Goal: Information Seeking & Learning: Learn about a topic

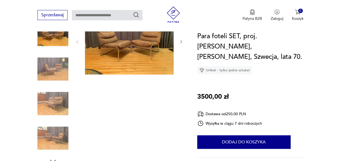
click at [59, 101] on img at bounding box center [52, 103] width 31 height 31
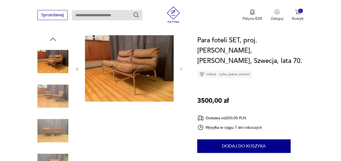
click at [56, 116] on img at bounding box center [52, 130] width 31 height 31
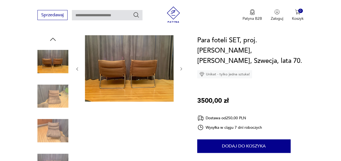
click at [57, 118] on img at bounding box center [52, 130] width 31 height 31
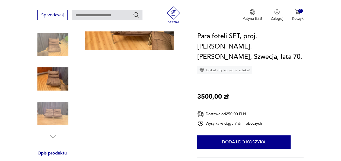
scroll to position [108, 0]
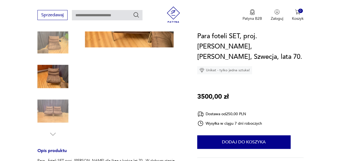
click at [58, 109] on img at bounding box center [52, 111] width 31 height 31
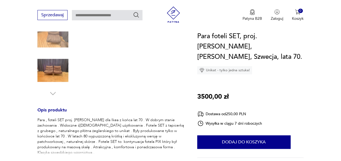
scroll to position [190, 0]
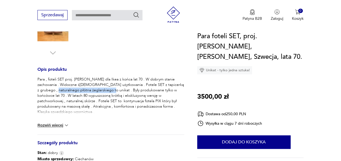
drag, startPoint x: 60, startPoint y: 91, endPoint x: 112, endPoint y: 91, distance: 52.3
click at [112, 91] on p "Para , foteli SET proj. [PERSON_NAME] dla Ikea z końca lat 70 . W dobrym stanie…" at bounding box center [110, 96] width 146 height 38
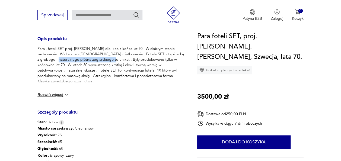
scroll to position [298, 0]
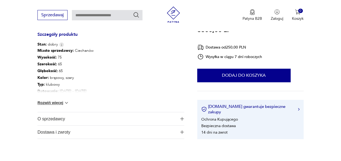
click at [56, 101] on button "Rozwiń więcej" at bounding box center [52, 102] width 31 height 5
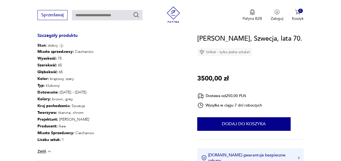
scroll to position [244, 0]
